Goal: Find specific page/section: Find specific page/section

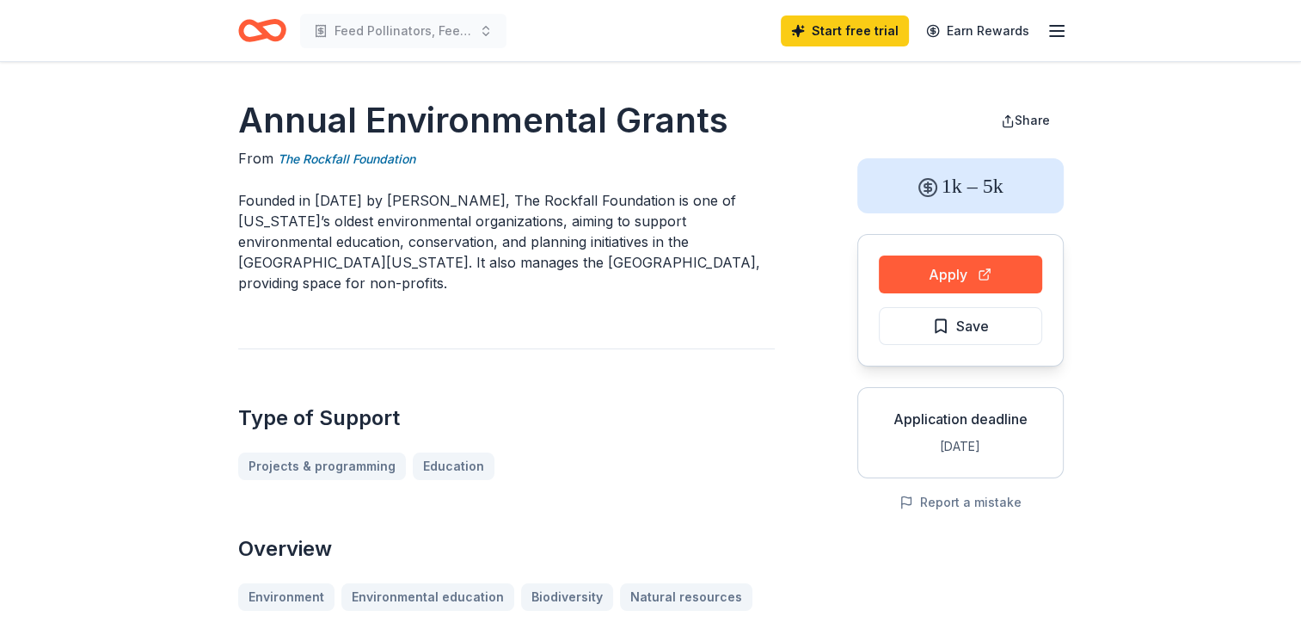
click at [279, 33] on icon "Home" at bounding box center [262, 30] width 48 height 40
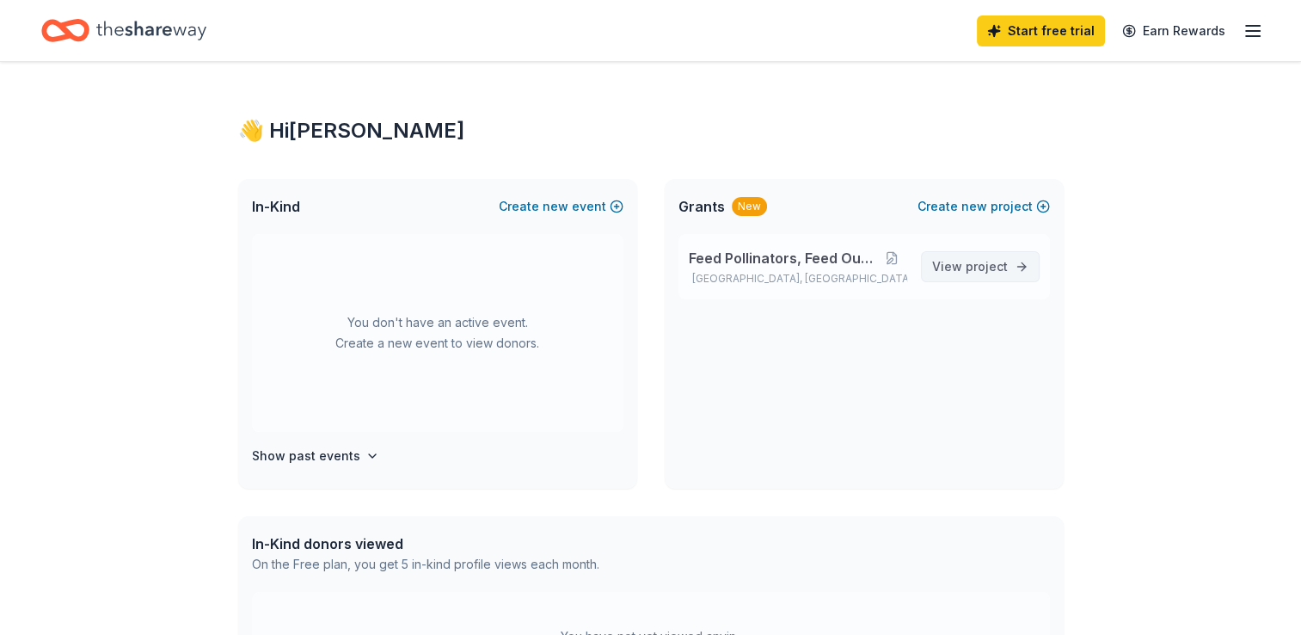
click at [956, 270] on span "View project" at bounding box center [970, 266] width 76 height 21
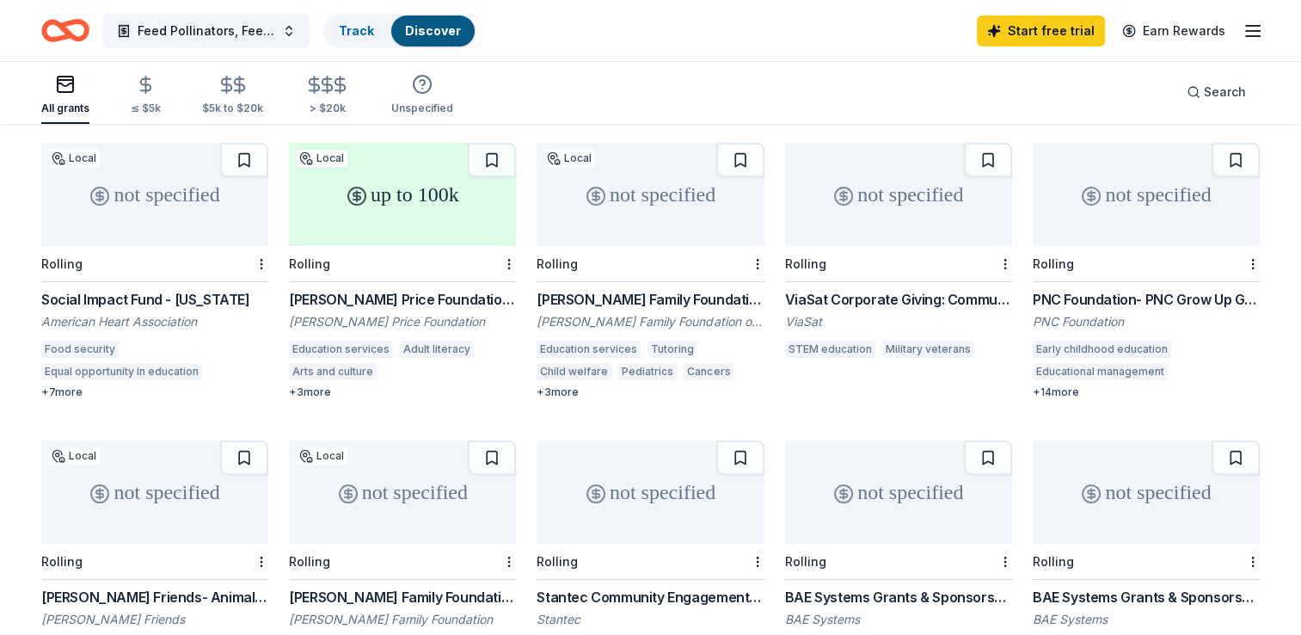
scroll to position [168, 0]
